Goal: Task Accomplishment & Management: Manage account settings

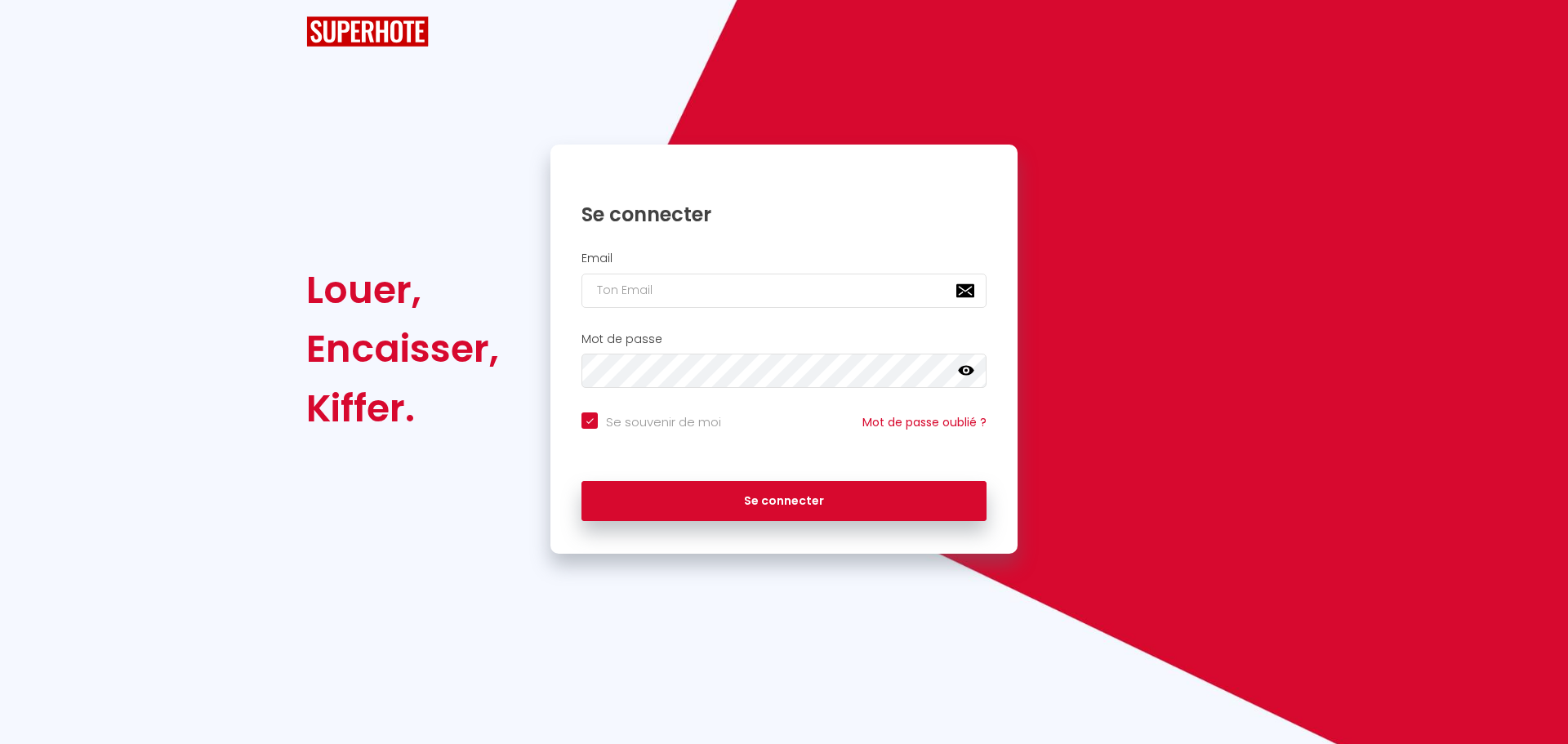
checkbox input "true"
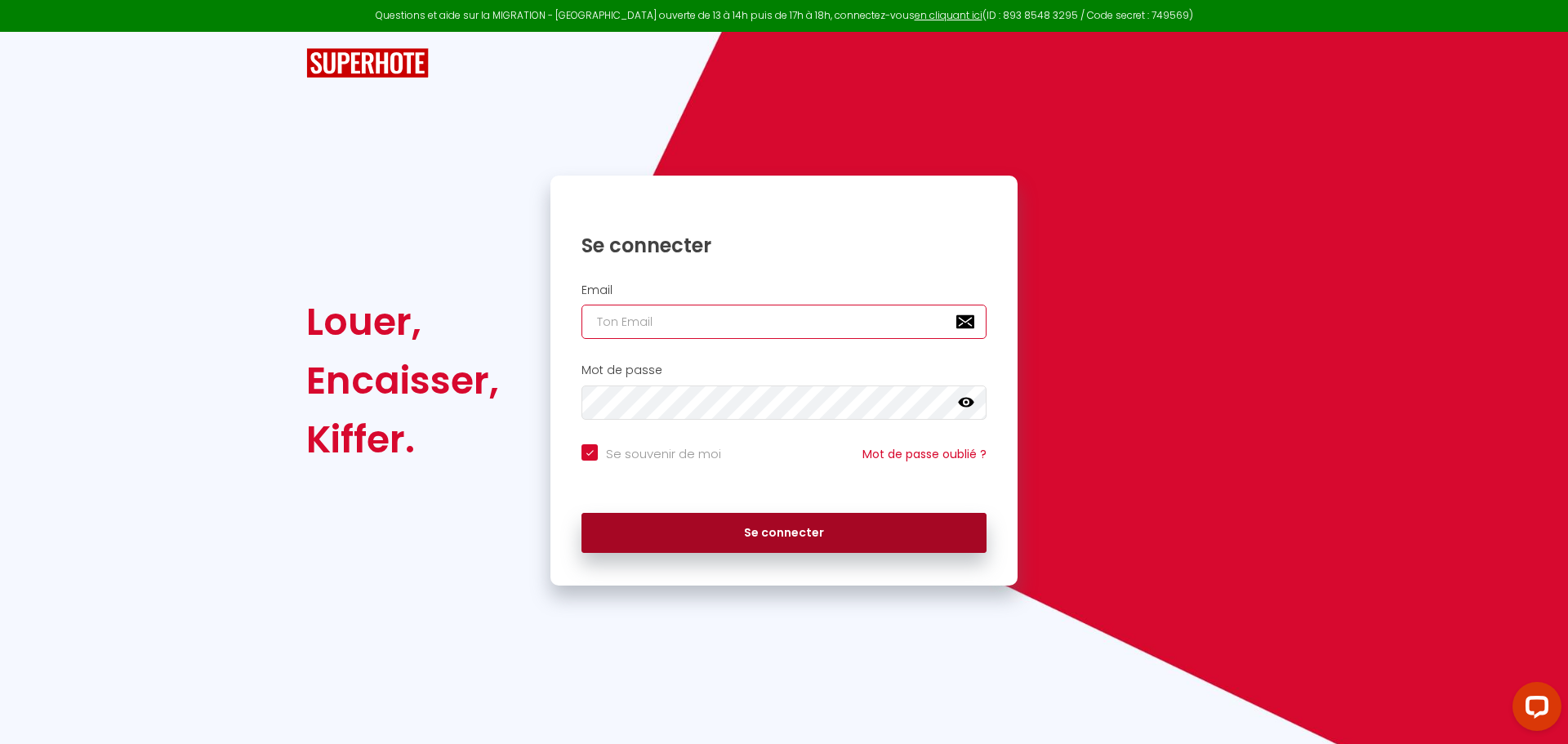
type input "[EMAIL_ADDRESS][DOMAIN_NAME]"
click at [784, 538] on button "Se connecter" at bounding box center [784, 533] width 406 height 41
checkbox input "true"
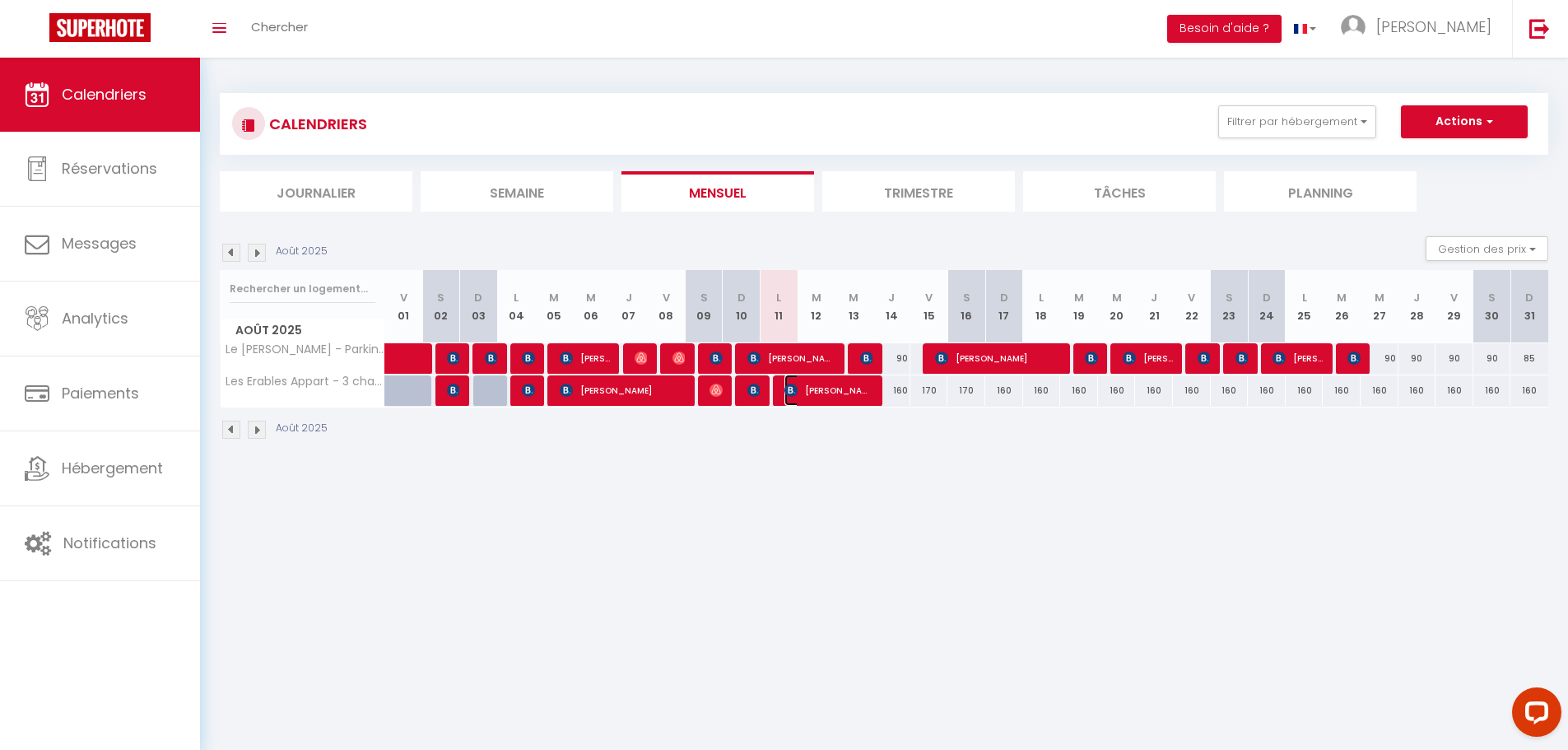
click at [823, 392] on span "[PERSON_NAME]" at bounding box center [828, 390] width 88 height 31
select select "OK"
select select "KO"
select select "0"
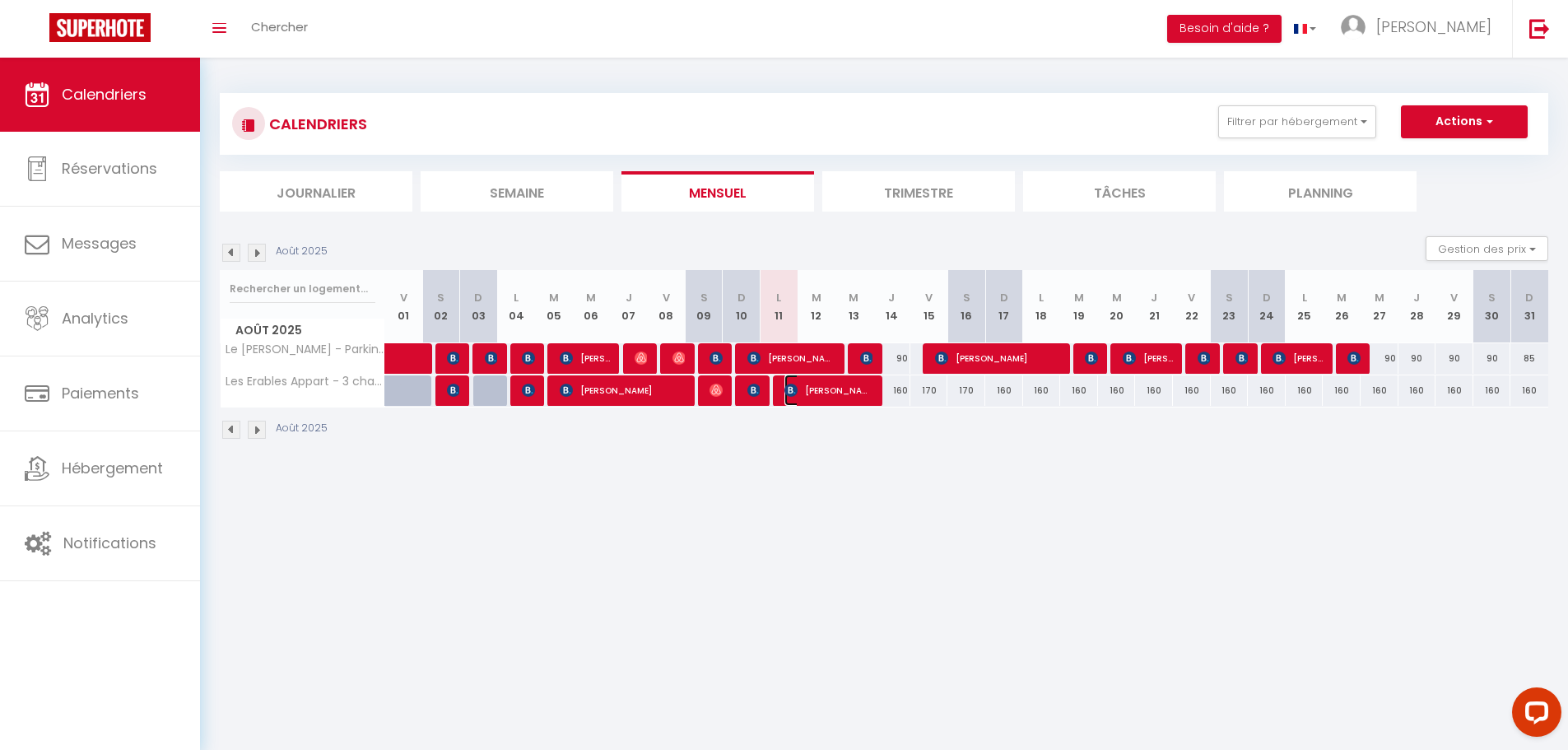
select select "1"
select select
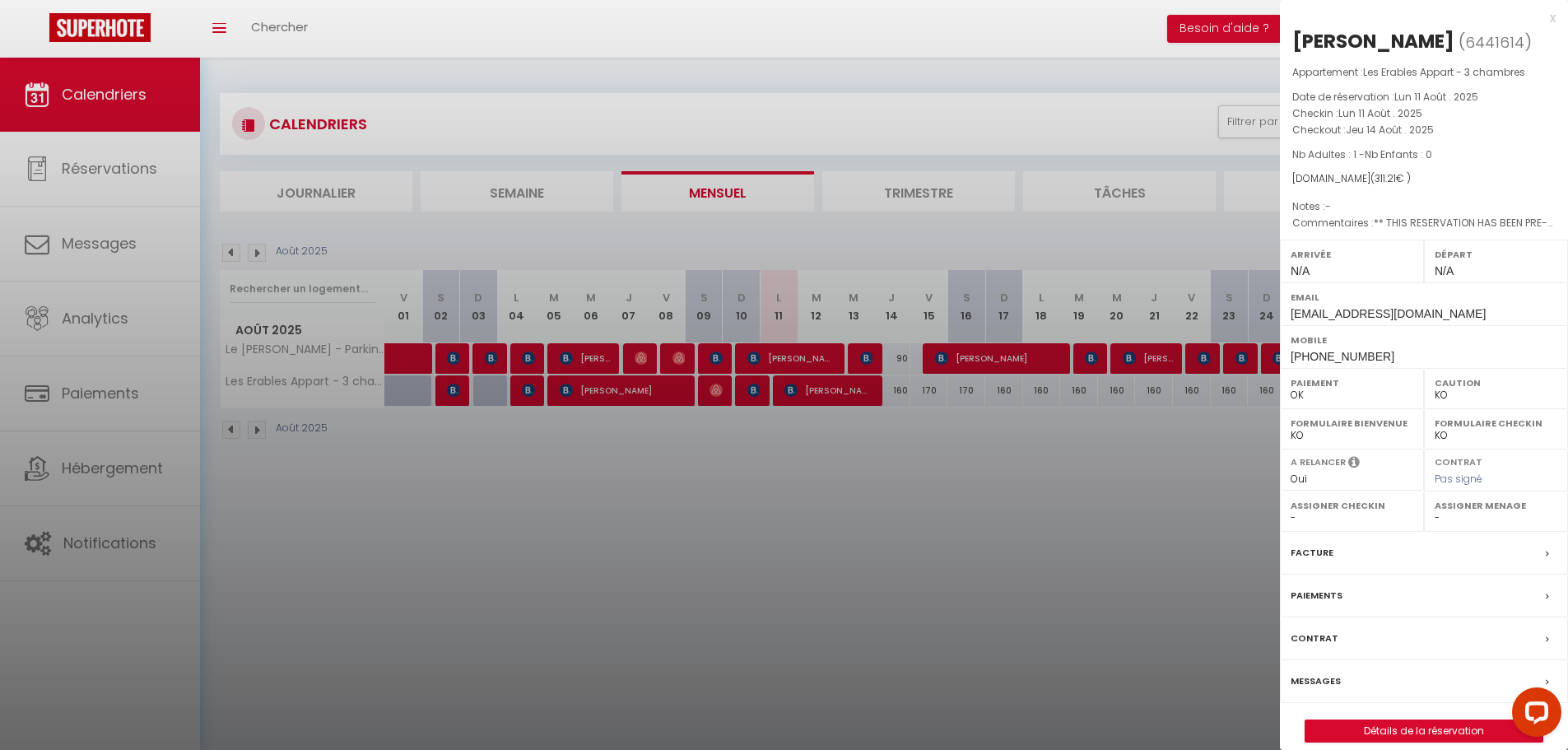
click at [1056, 491] on div at bounding box center [784, 375] width 1568 height 750
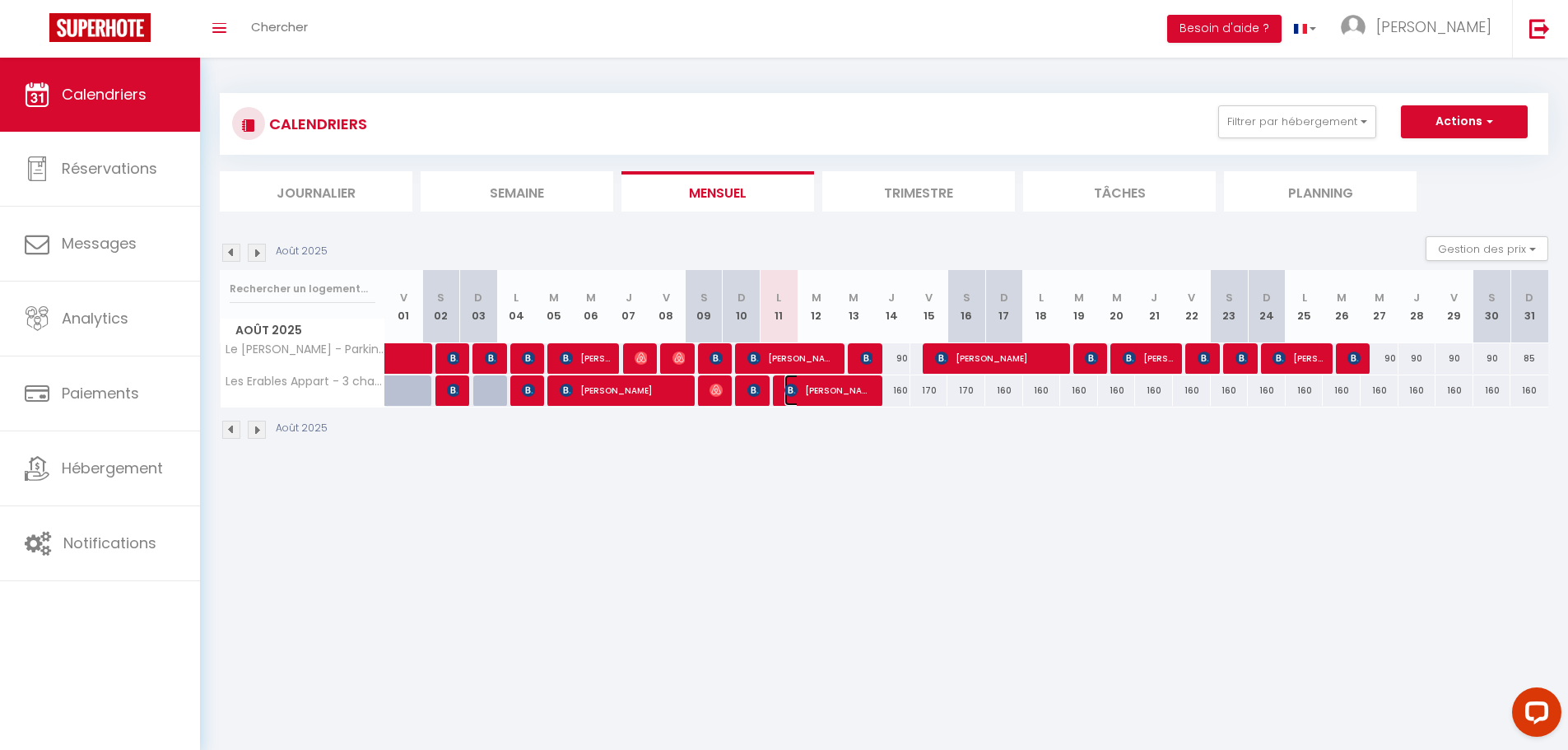
click at [831, 394] on span "[PERSON_NAME]" at bounding box center [828, 390] width 88 height 31
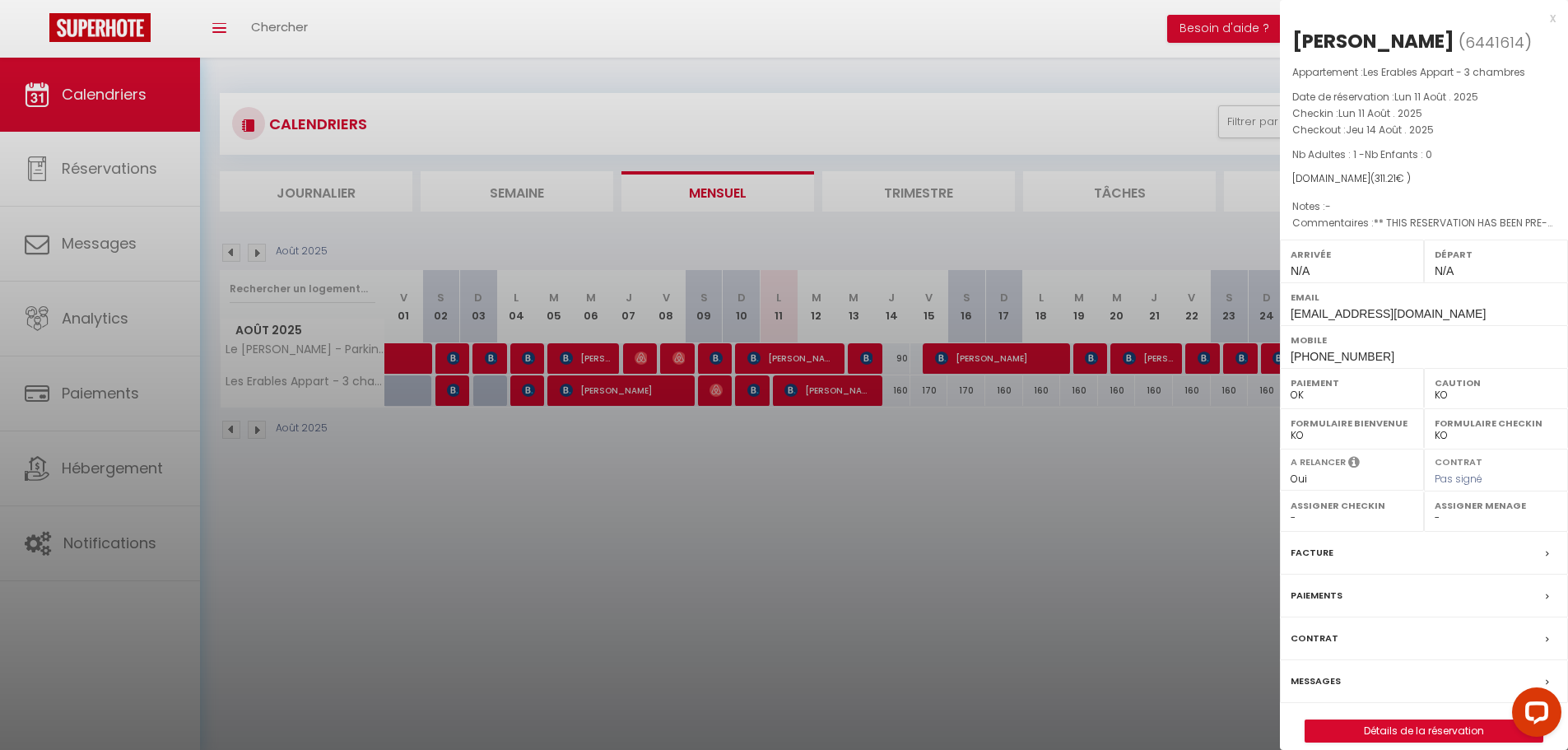
click at [1550, 23] on div "x" at bounding box center [1417, 18] width 276 height 20
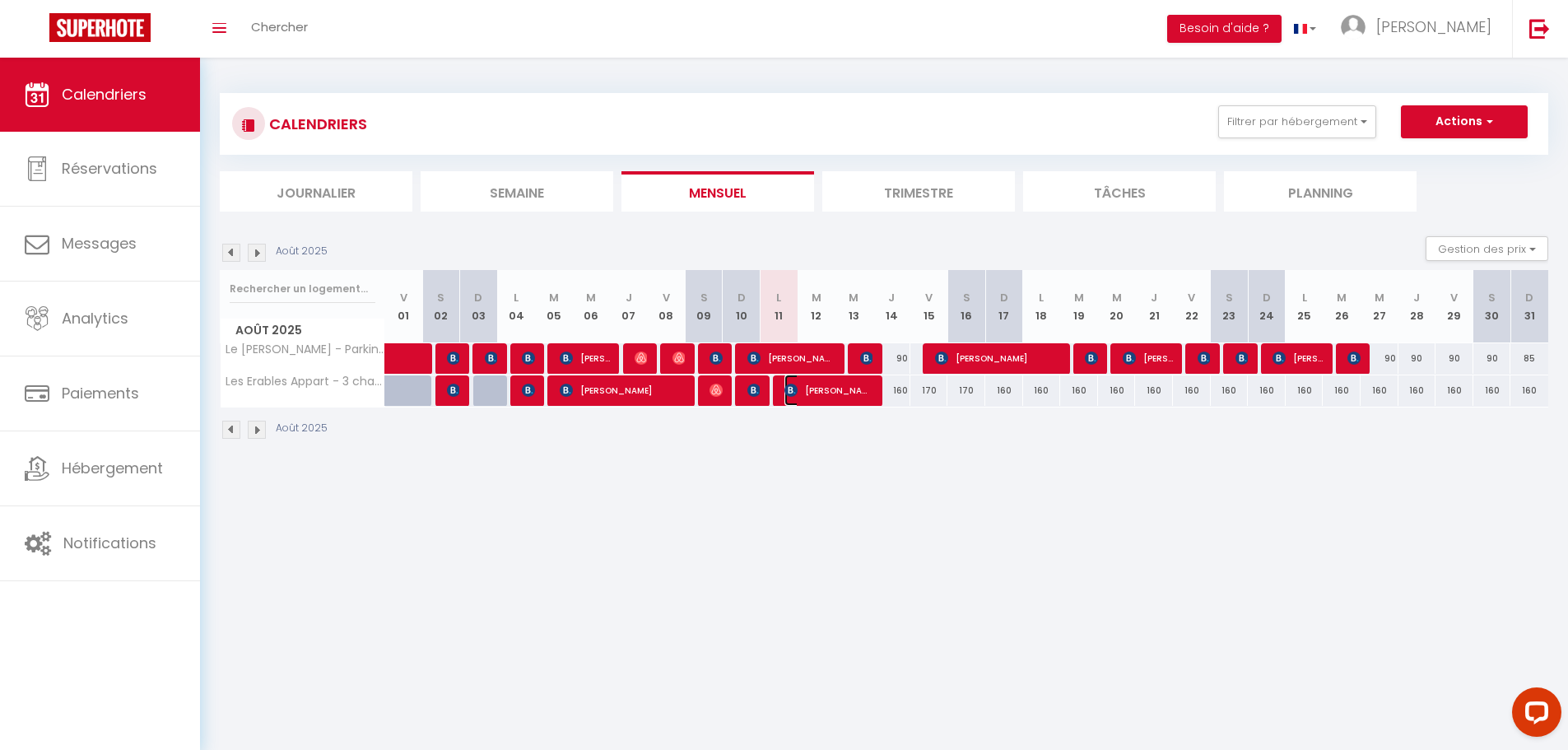
click at [861, 385] on span "[PERSON_NAME]" at bounding box center [828, 390] width 88 height 31
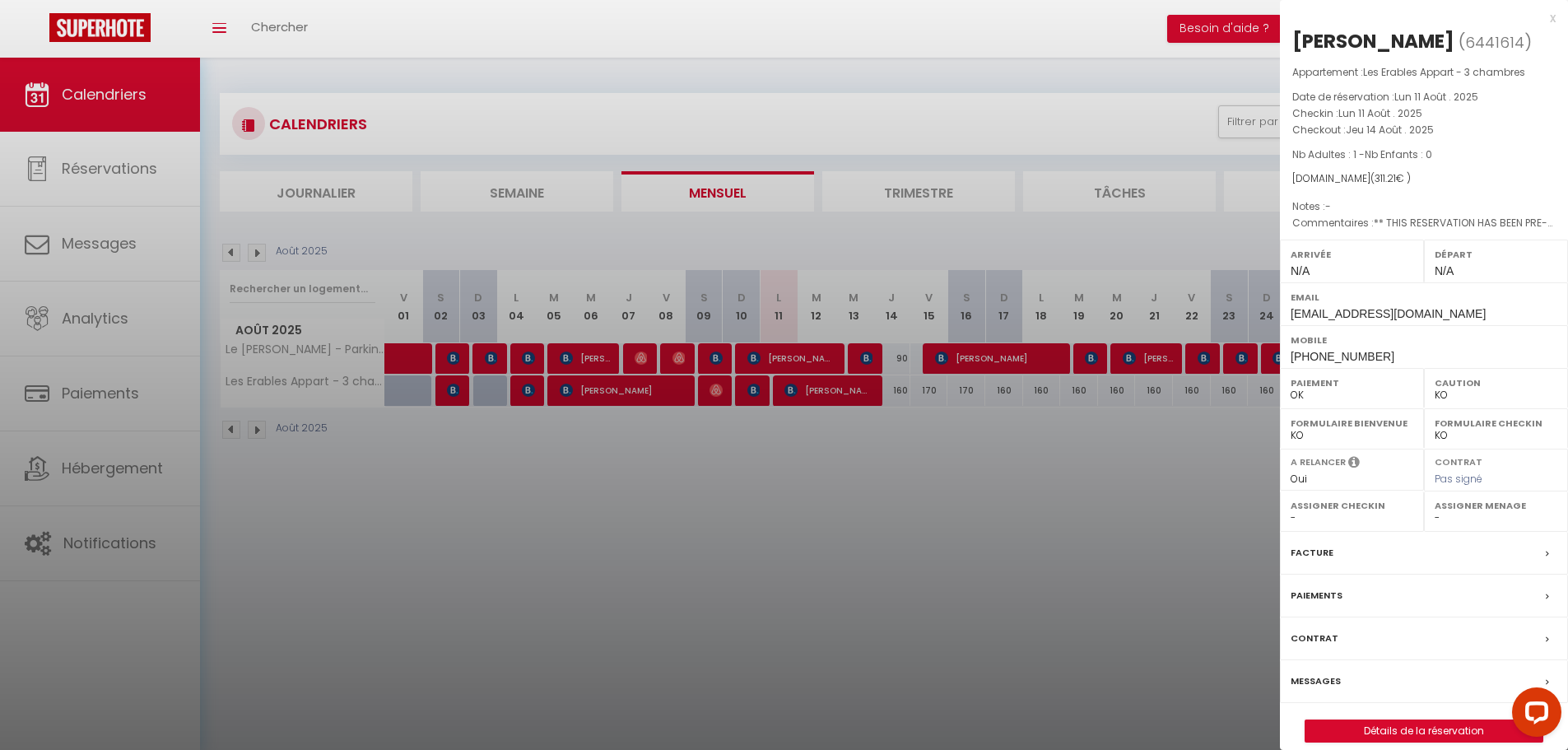
click at [1549, 20] on div "x" at bounding box center [1417, 18] width 276 height 20
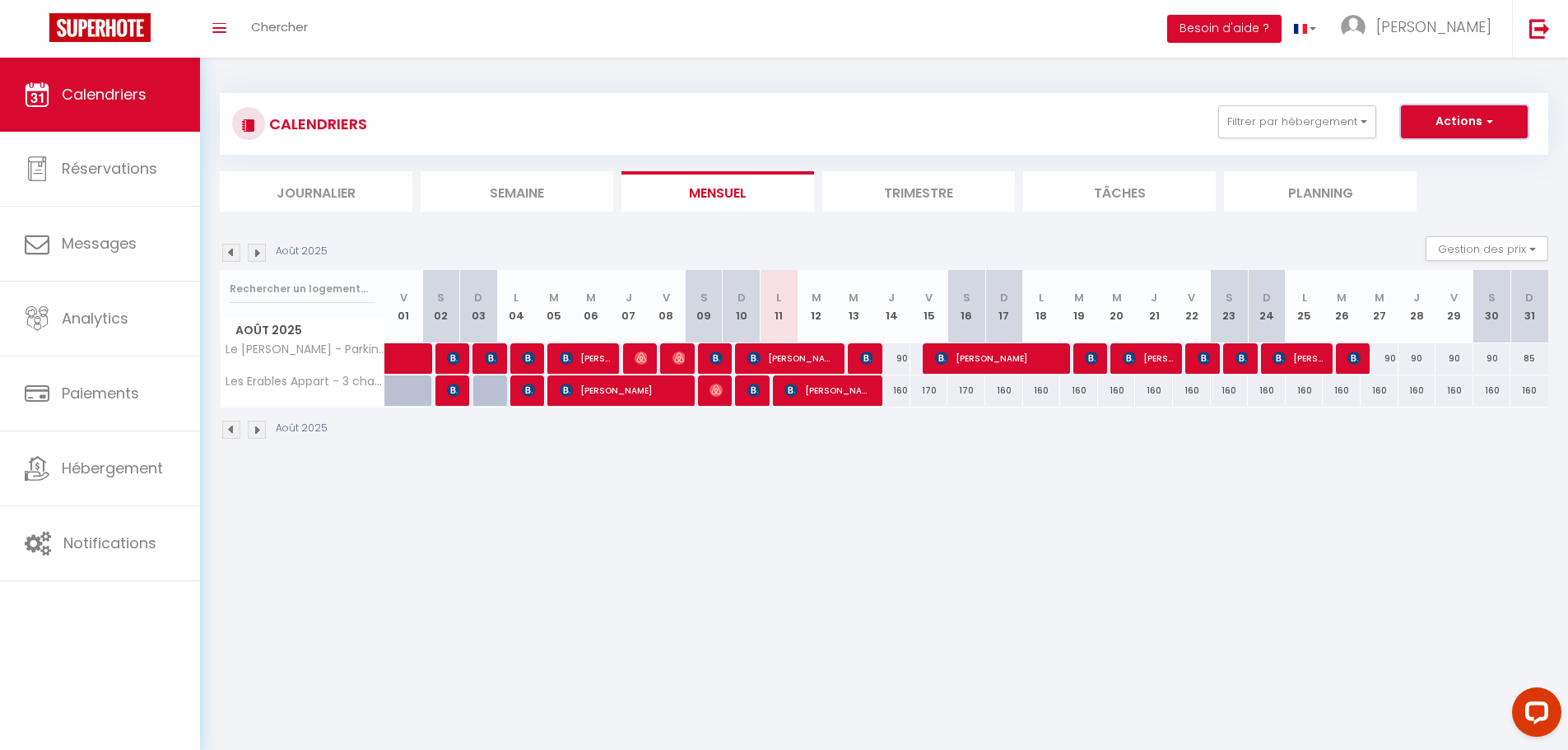
click at [1484, 113] on span "button" at bounding box center [1488, 122] width 10 height 17
click at [1488, 241] on button "Gestion des prix" at bounding box center [1487, 248] width 122 height 24
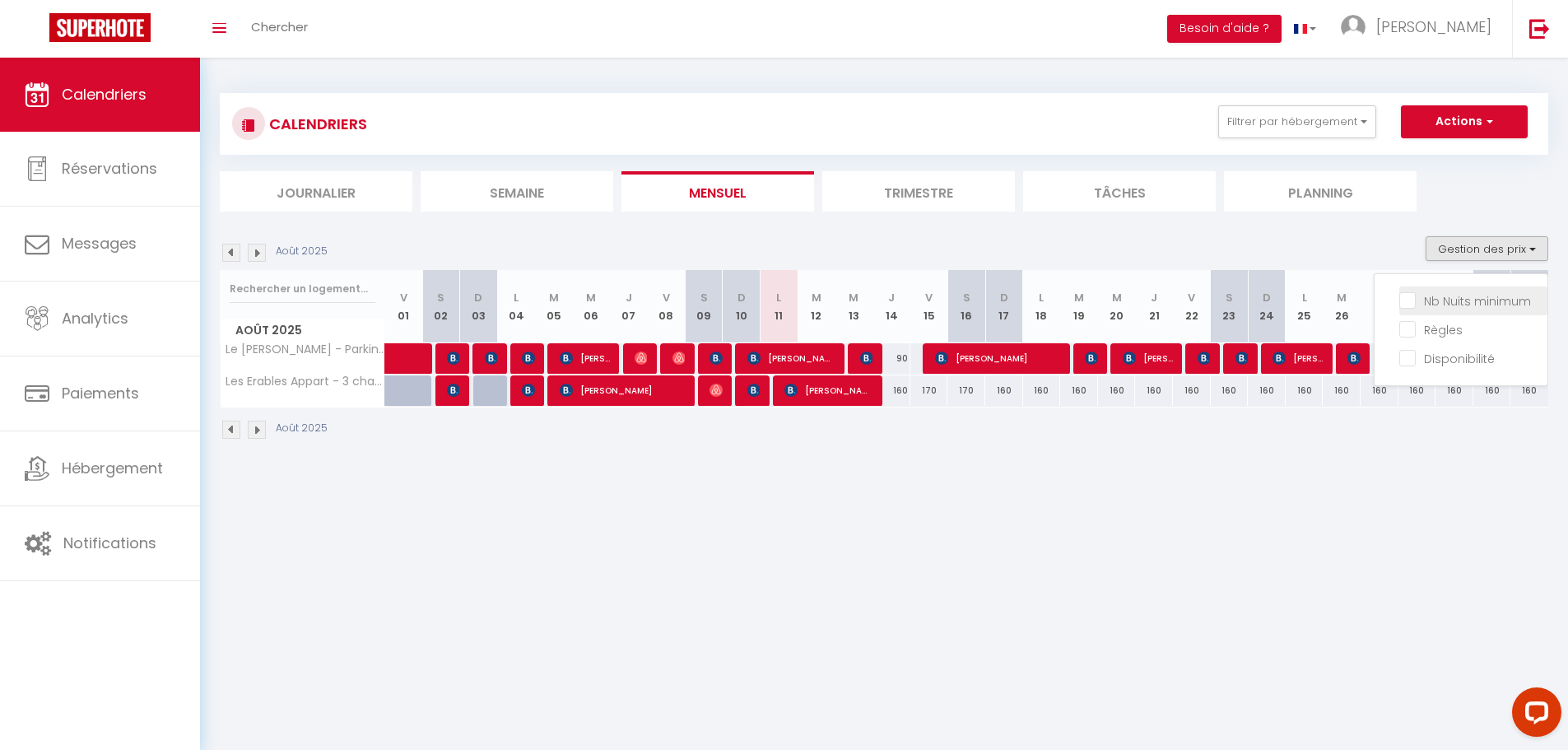
click at [1465, 305] on input "Nb Nuits minimum" at bounding box center [1473, 300] width 148 height 17
checkbox input "true"
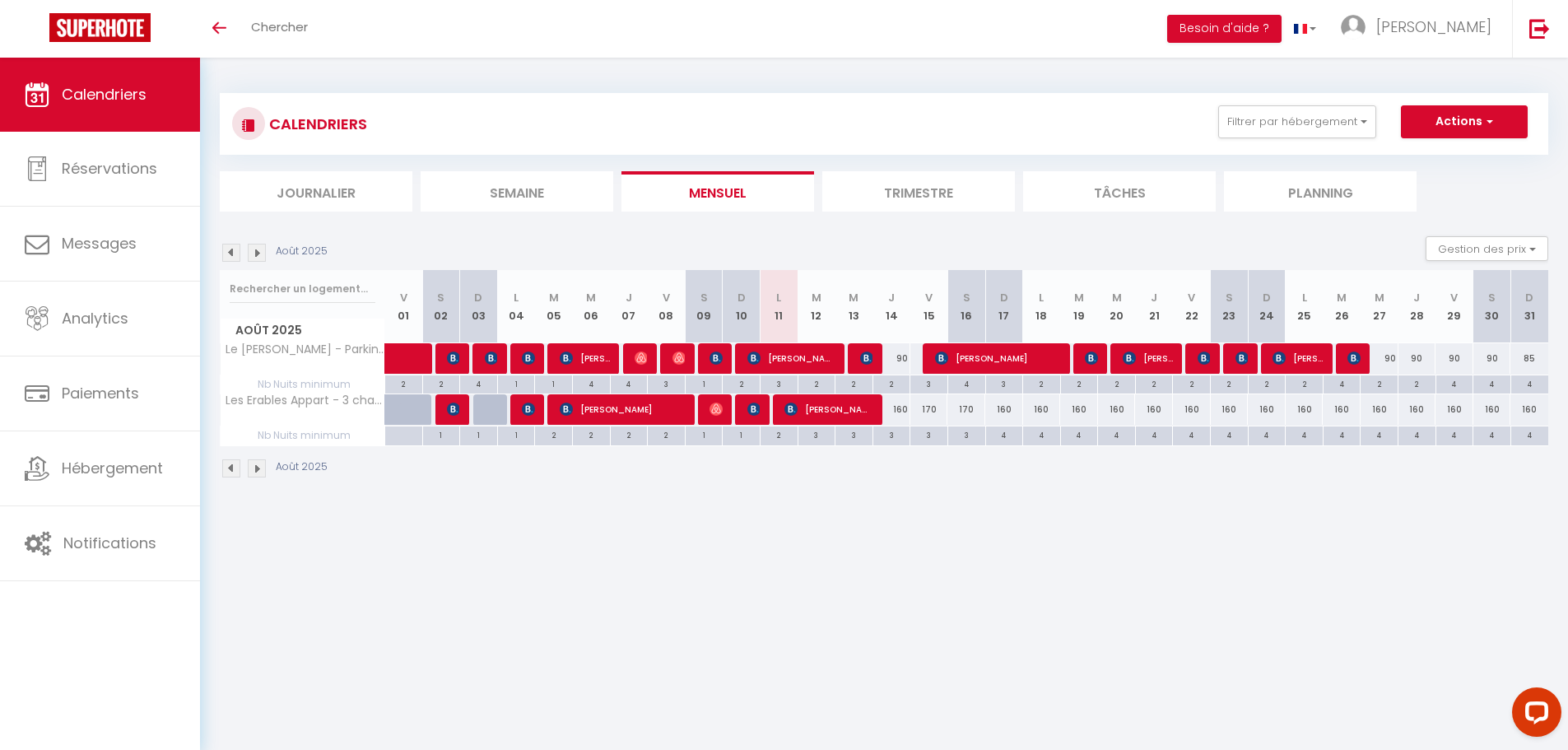
click at [924, 410] on div "170" at bounding box center [929, 410] width 38 height 30
type input "170"
type input "Ven 15 Août 2025"
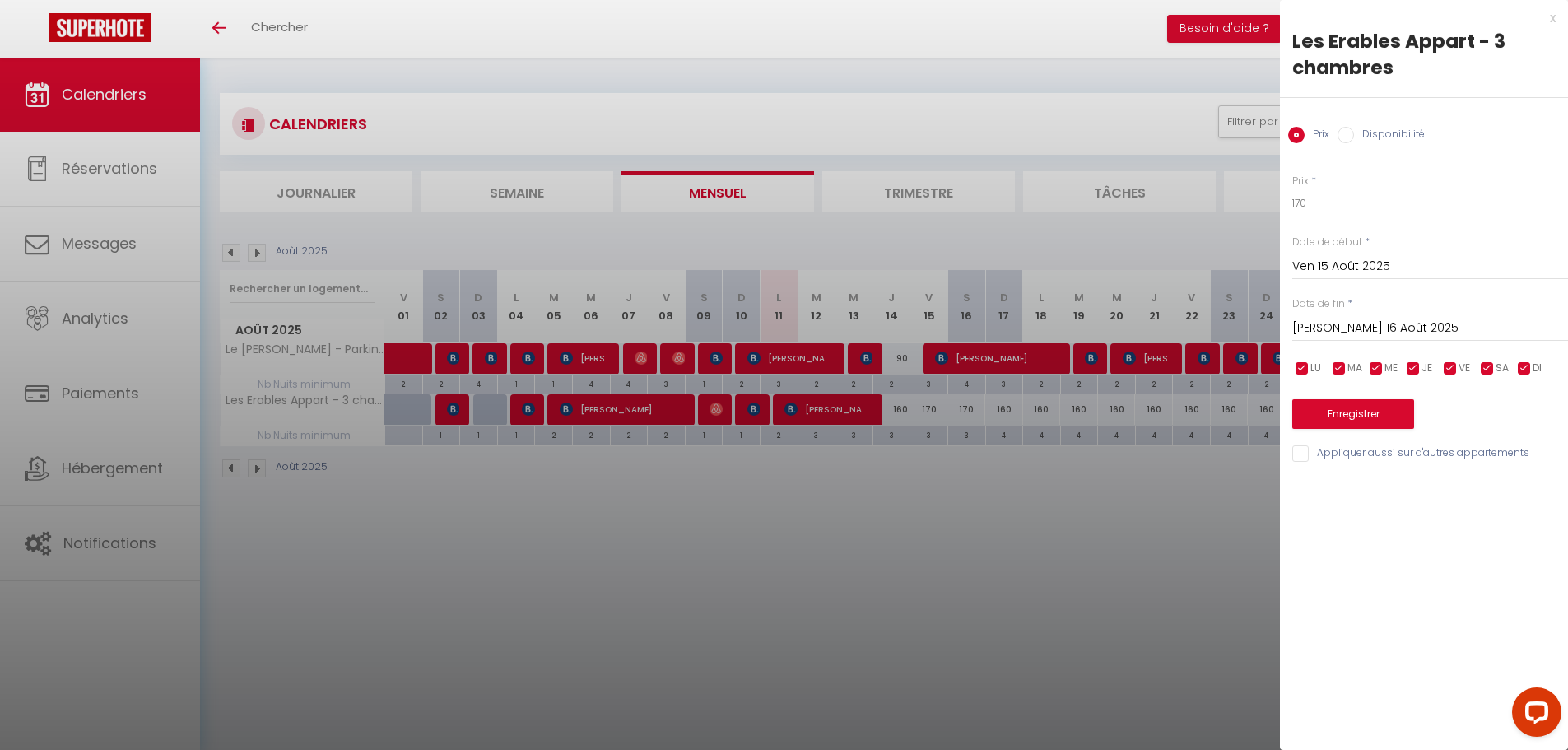
click at [1389, 323] on input "[PERSON_NAME] 16 Août 2025" at bounding box center [1430, 328] width 276 height 22
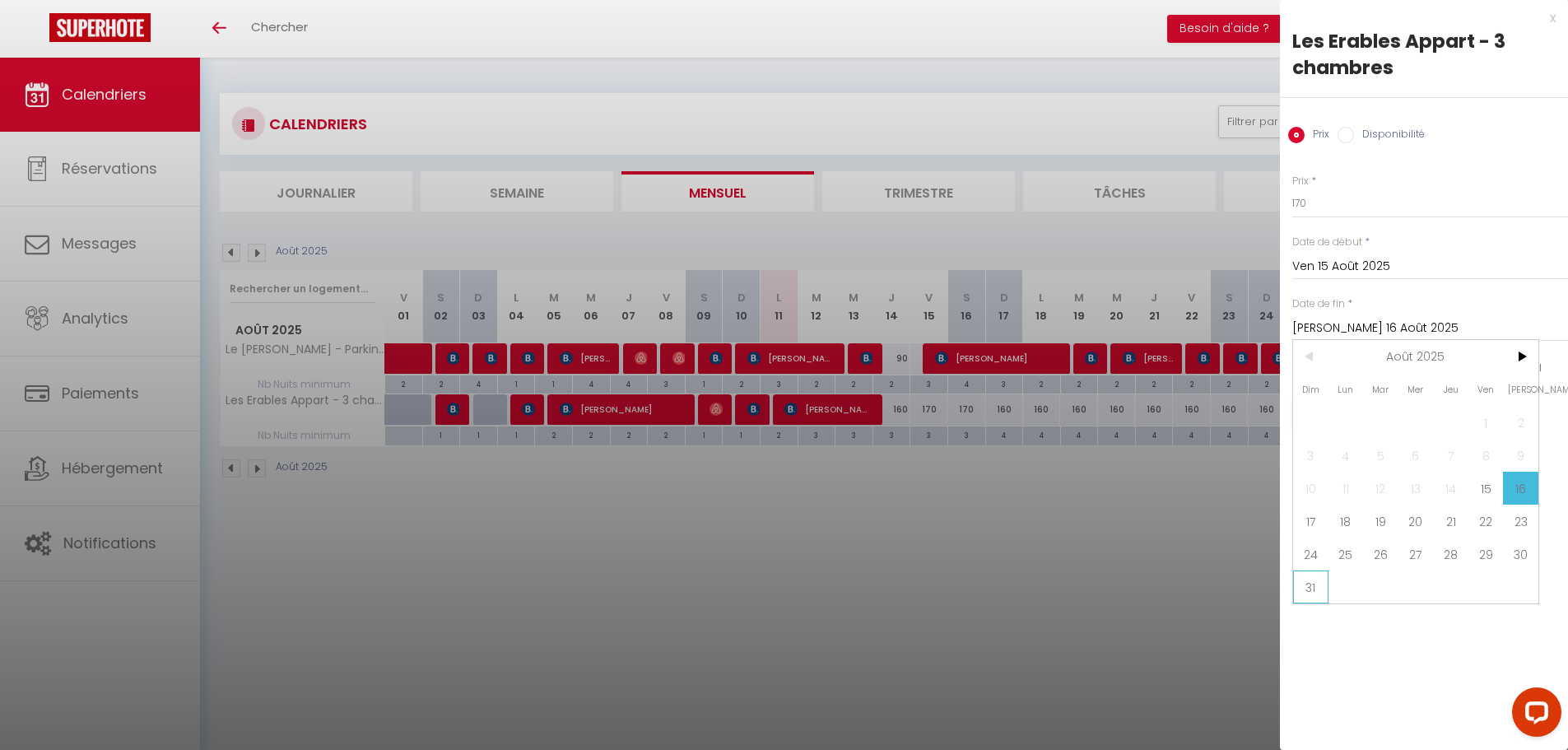
click at [1313, 585] on span "31" at bounding box center [1311, 587] width 35 height 33
type input "Dim 31 Août 2025"
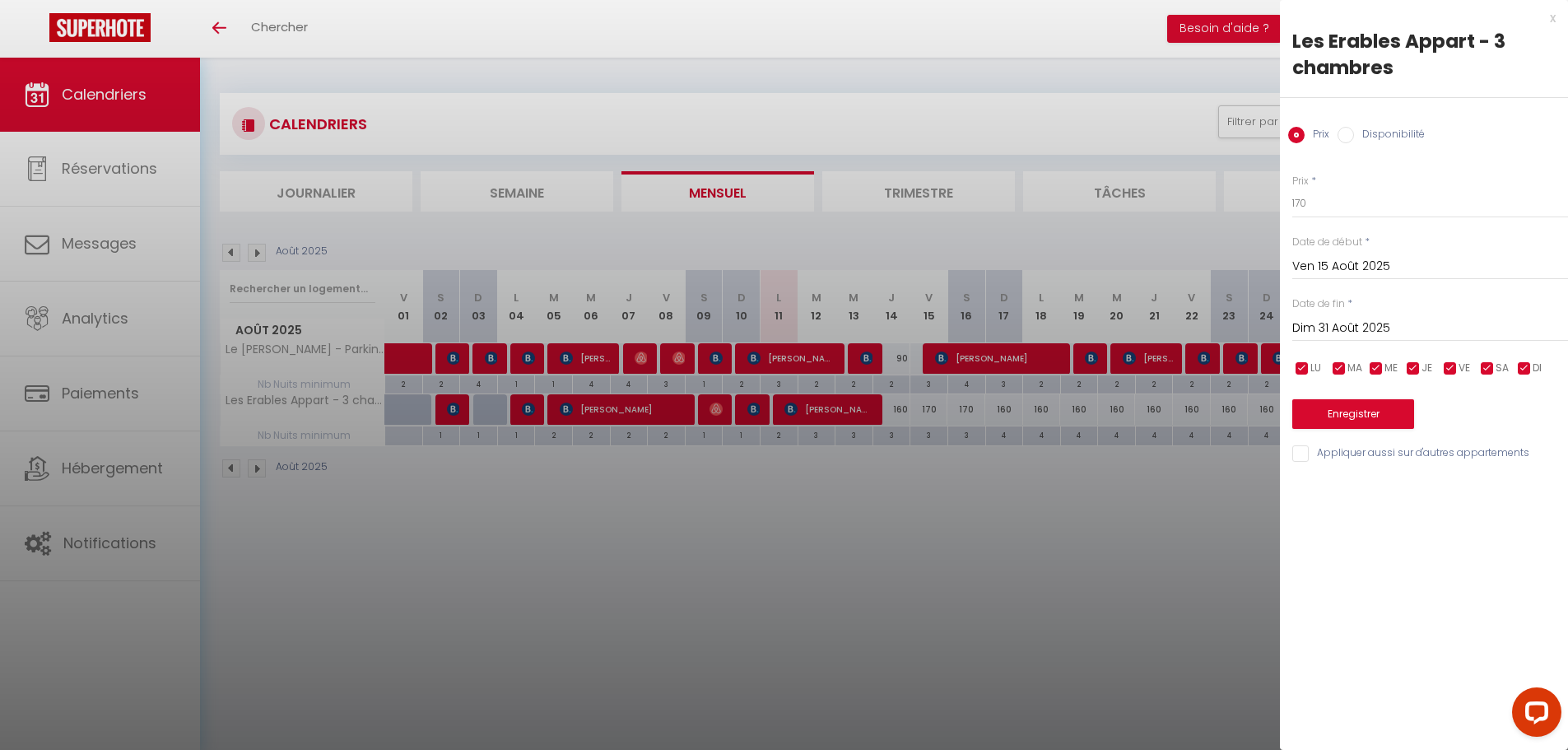
click at [1399, 140] on label "Disponibilité" at bounding box center [1390, 136] width 71 height 18
click at [1354, 140] on input "Disponibilité" at bounding box center [1346, 135] width 17 height 17
radio input "true"
radio input "false"
click at [1386, 206] on select "Disponible Indisponible" at bounding box center [1430, 204] width 276 height 31
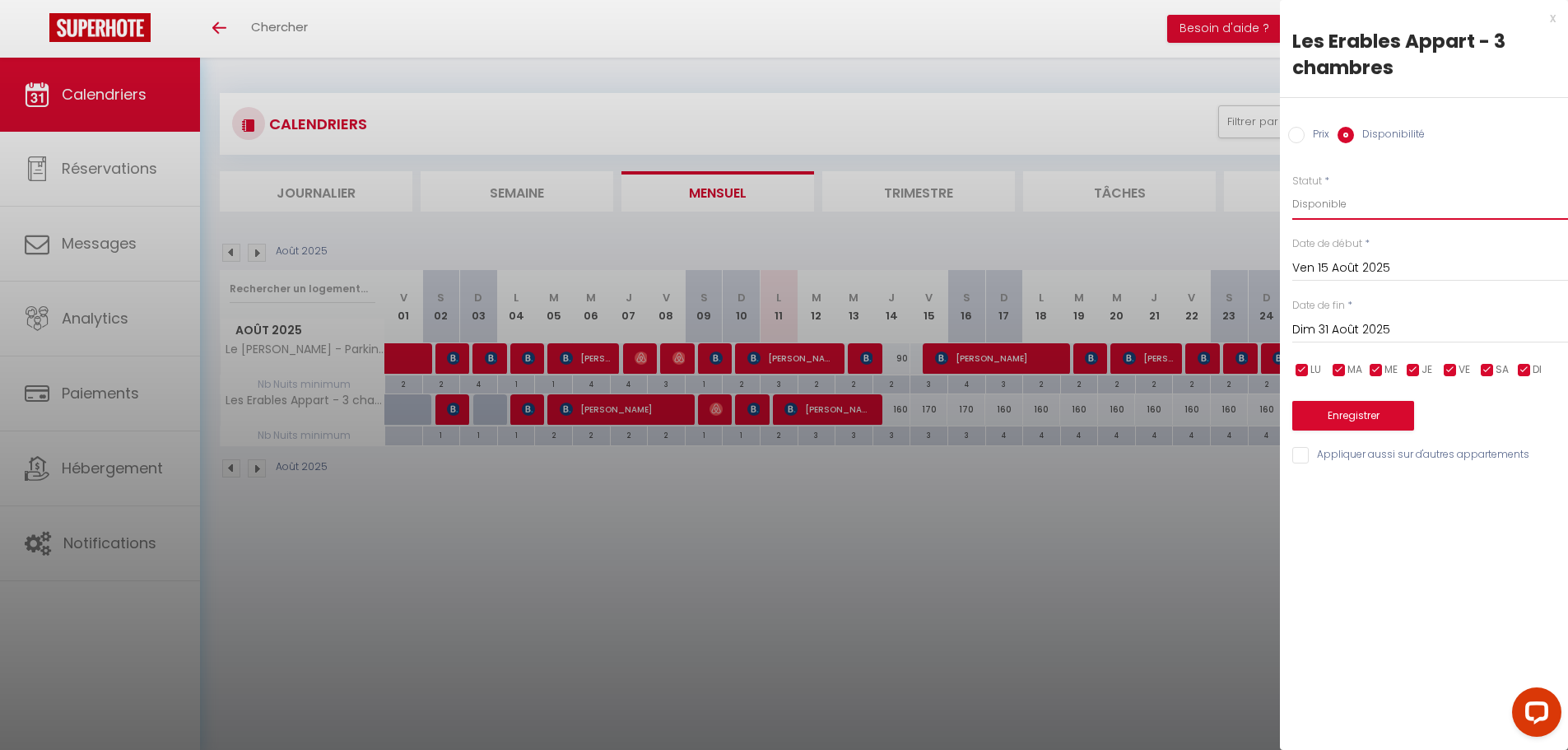
click at [1386, 206] on select "Disponible Indisponible" at bounding box center [1430, 204] width 276 height 31
click at [1385, 422] on button "Enregistrer" at bounding box center [1353, 416] width 121 height 29
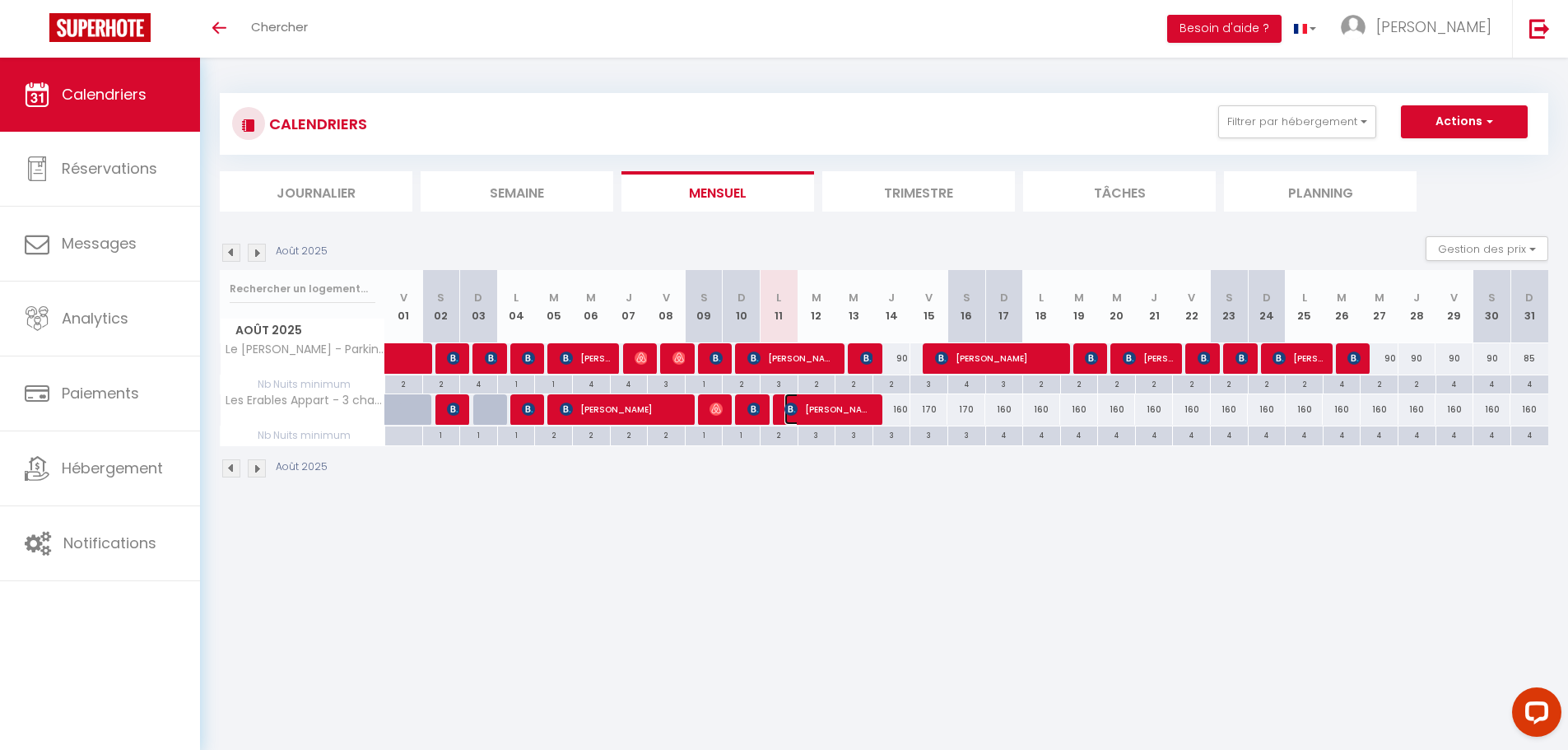
click at [828, 403] on span "[PERSON_NAME]" at bounding box center [828, 409] width 88 height 31
select select "OK"
select select "KO"
select select "0"
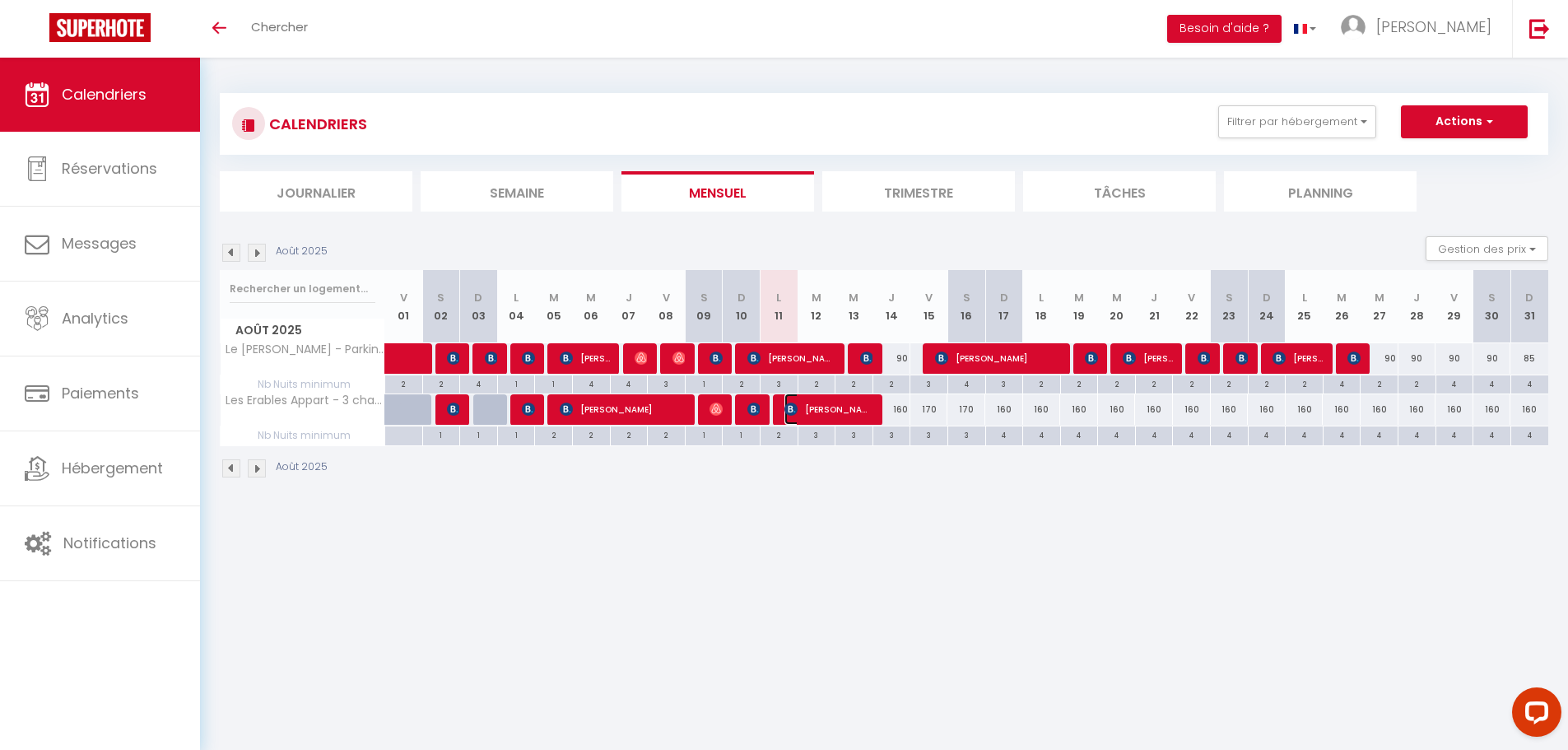
select select "1"
select select
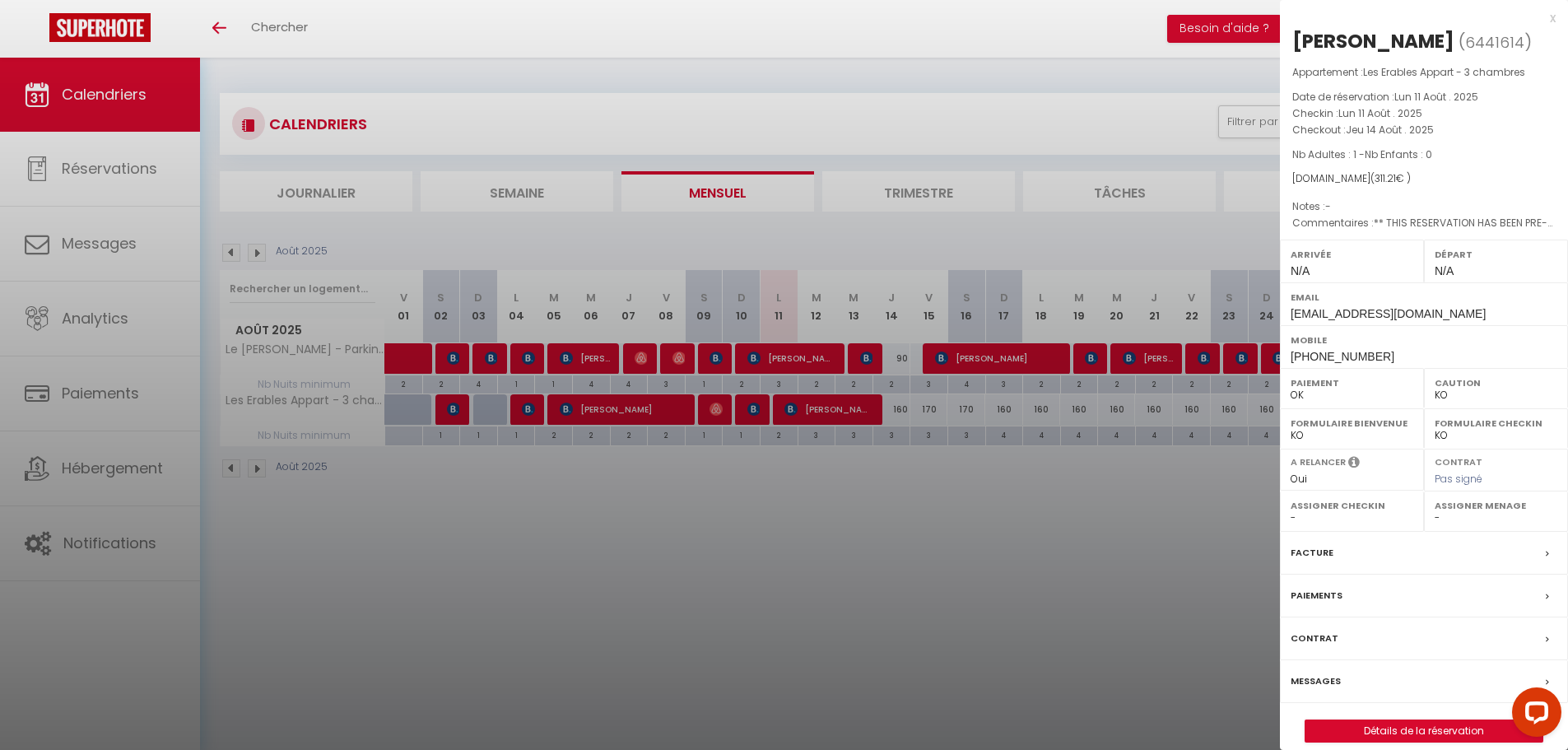
click at [1344, 587] on div "Paiements" at bounding box center [1424, 596] width 288 height 43
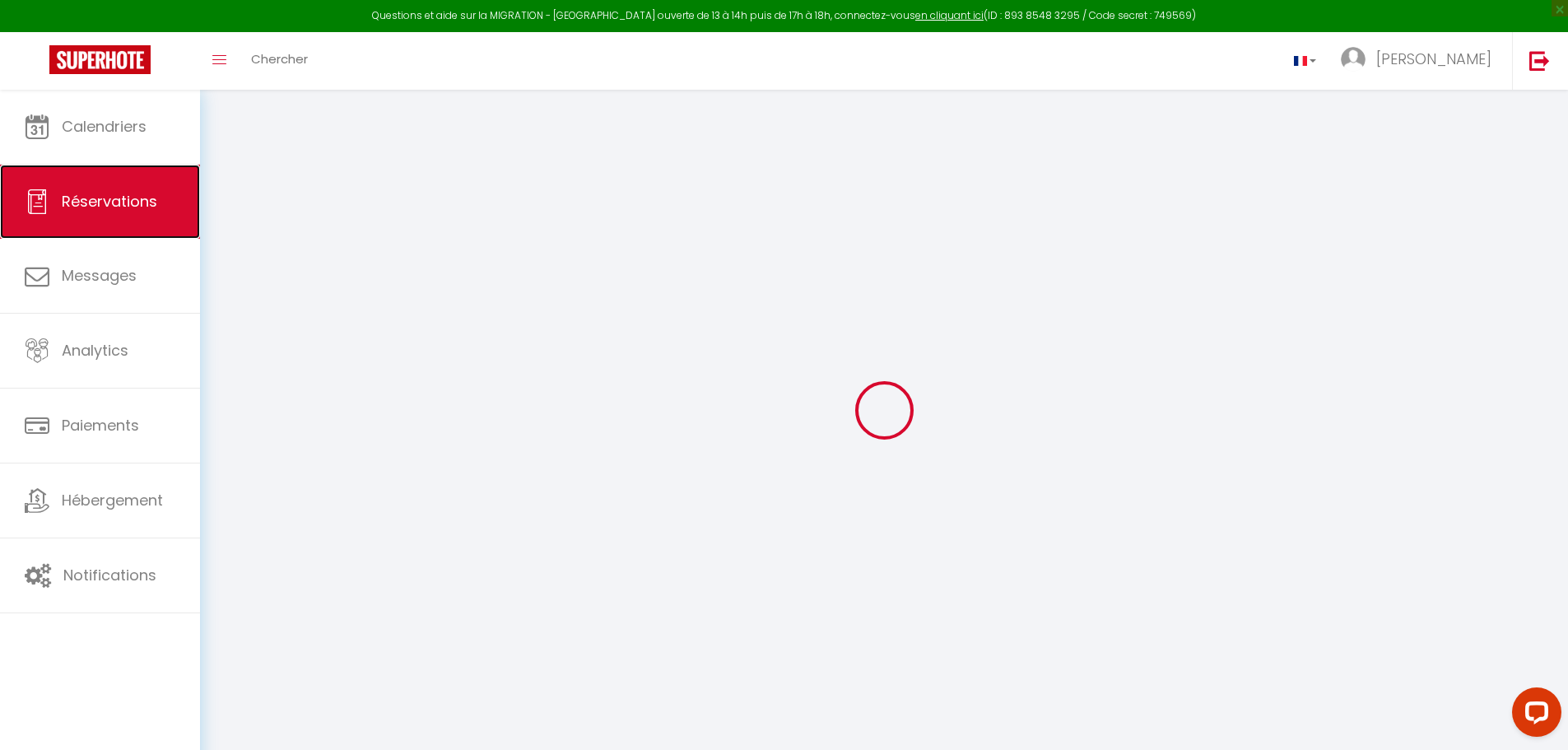
click at [91, 207] on span "Réservations" at bounding box center [110, 201] width 95 height 21
select select "not_cancelled"
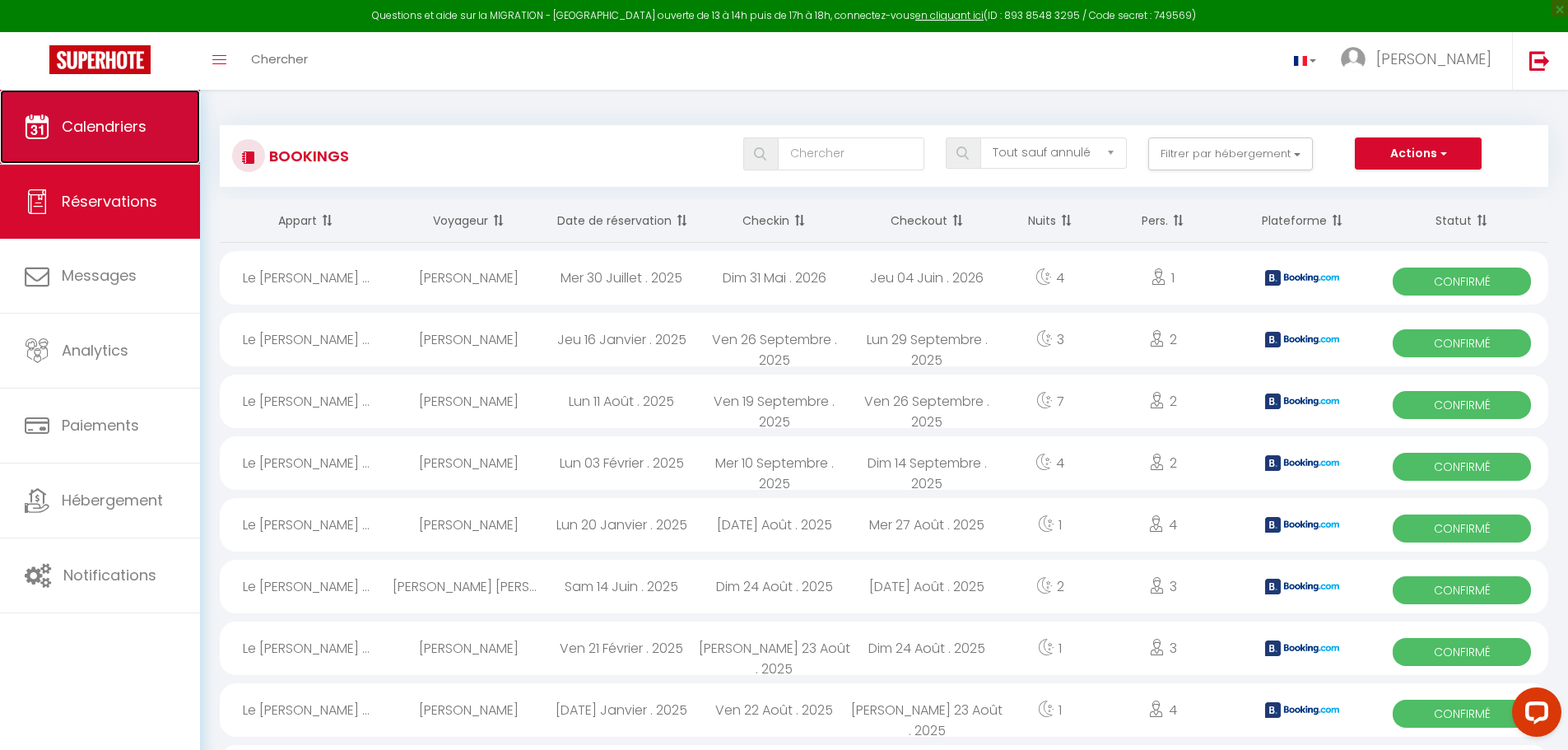
click at [60, 132] on link "Calendriers" at bounding box center [100, 127] width 200 height 74
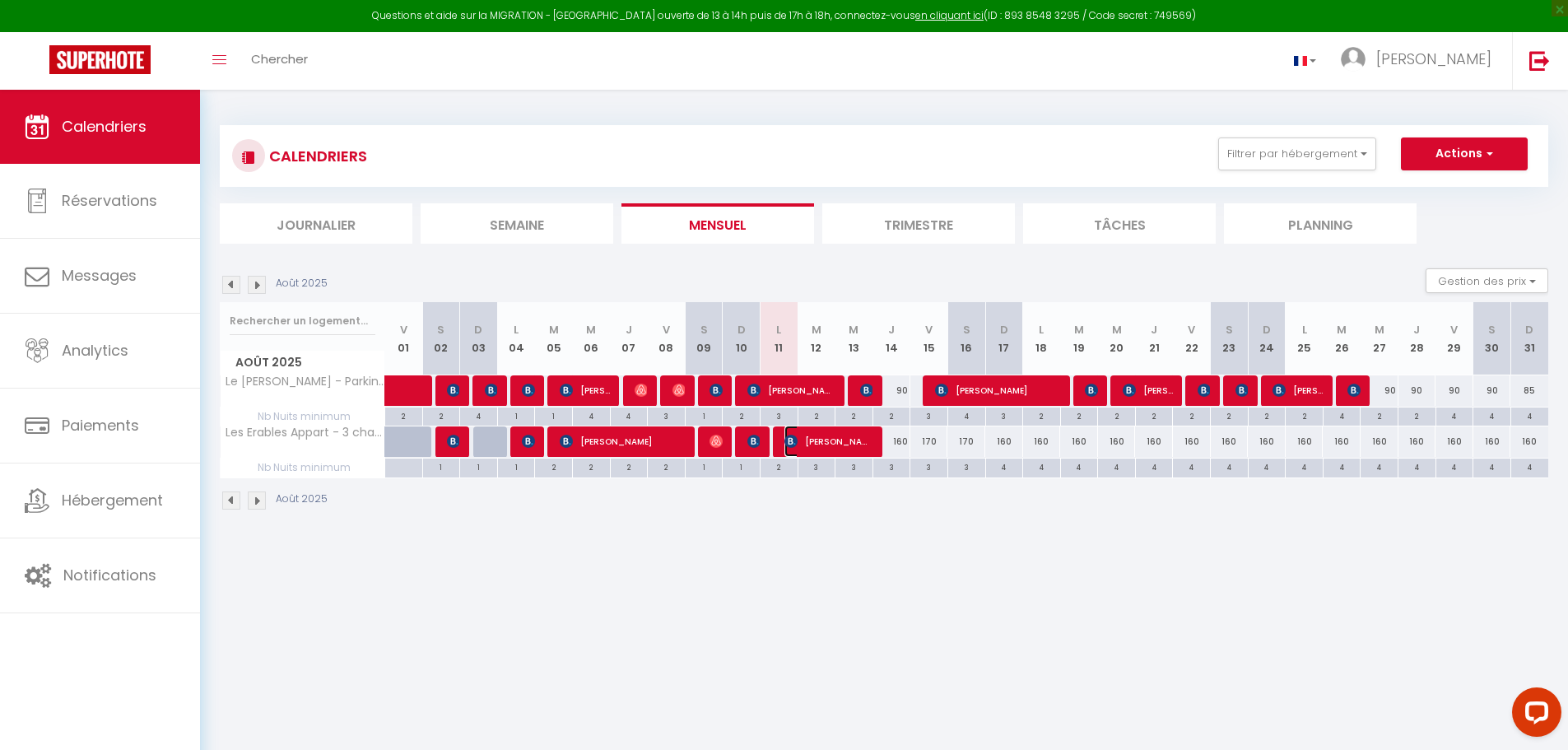
click at [836, 437] on span "[PERSON_NAME]" at bounding box center [828, 441] width 88 height 31
select select "OK"
select select "KO"
select select "0"
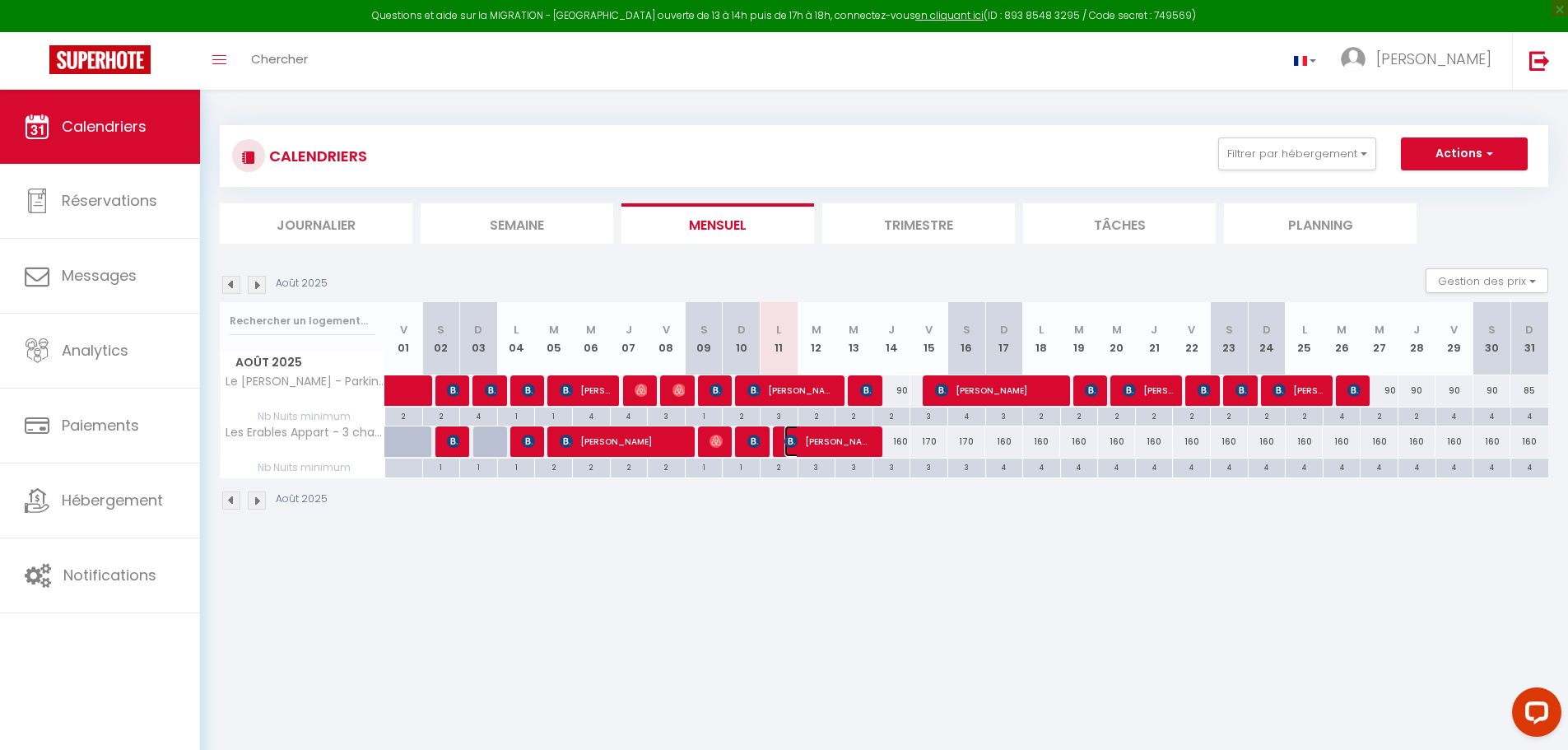
select select "1"
select select
